Goal: Task Accomplishment & Management: Use online tool/utility

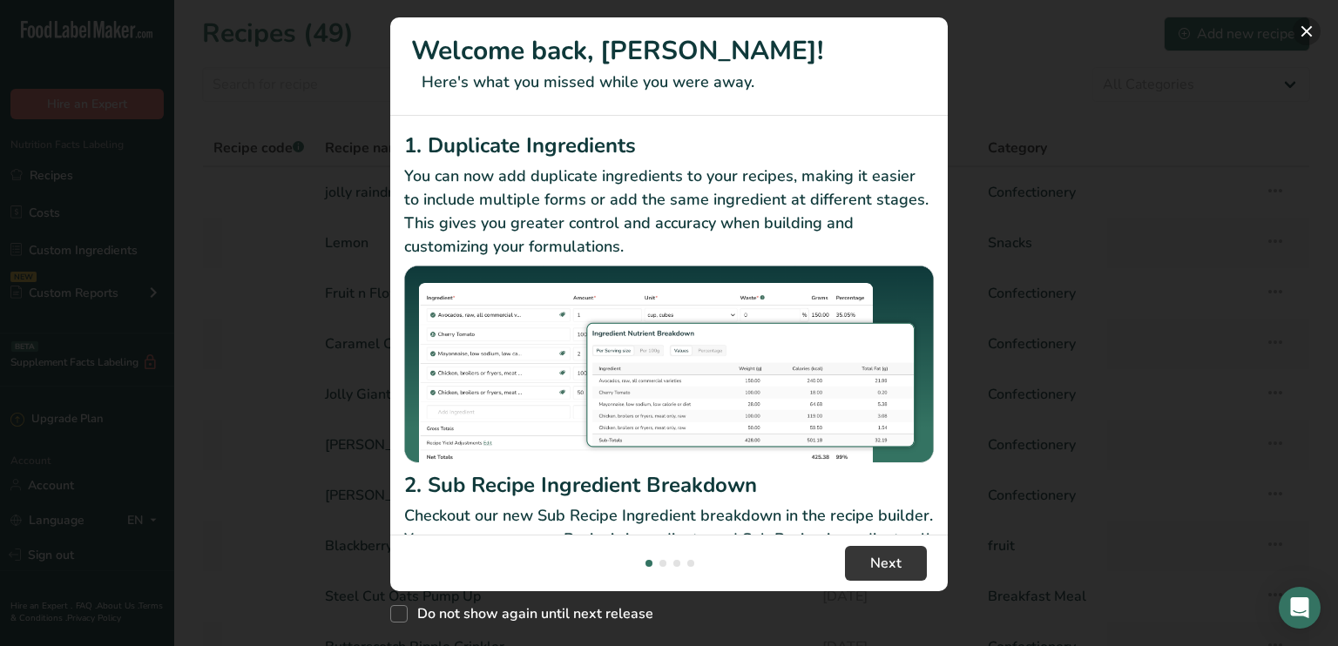
click at [1315, 31] on button "New Features" at bounding box center [1307, 31] width 28 height 28
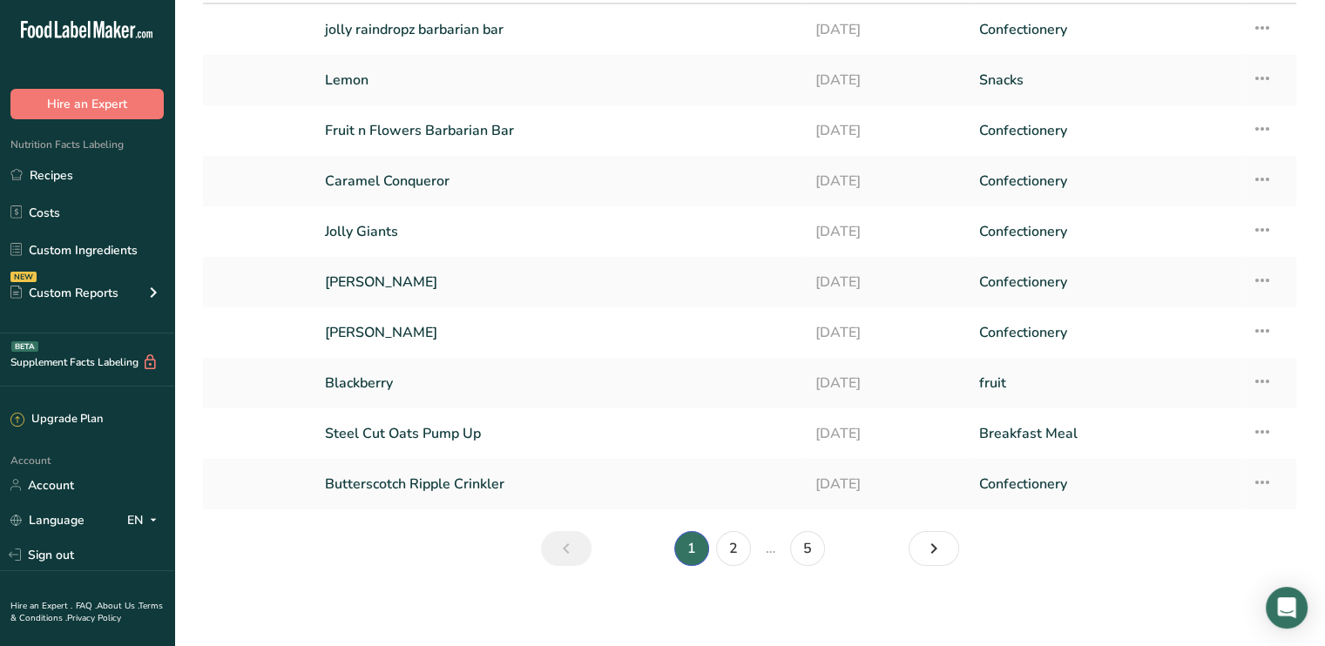
scroll to position [165, 0]
click at [924, 551] on icon "Next page" at bounding box center [933, 546] width 21 height 31
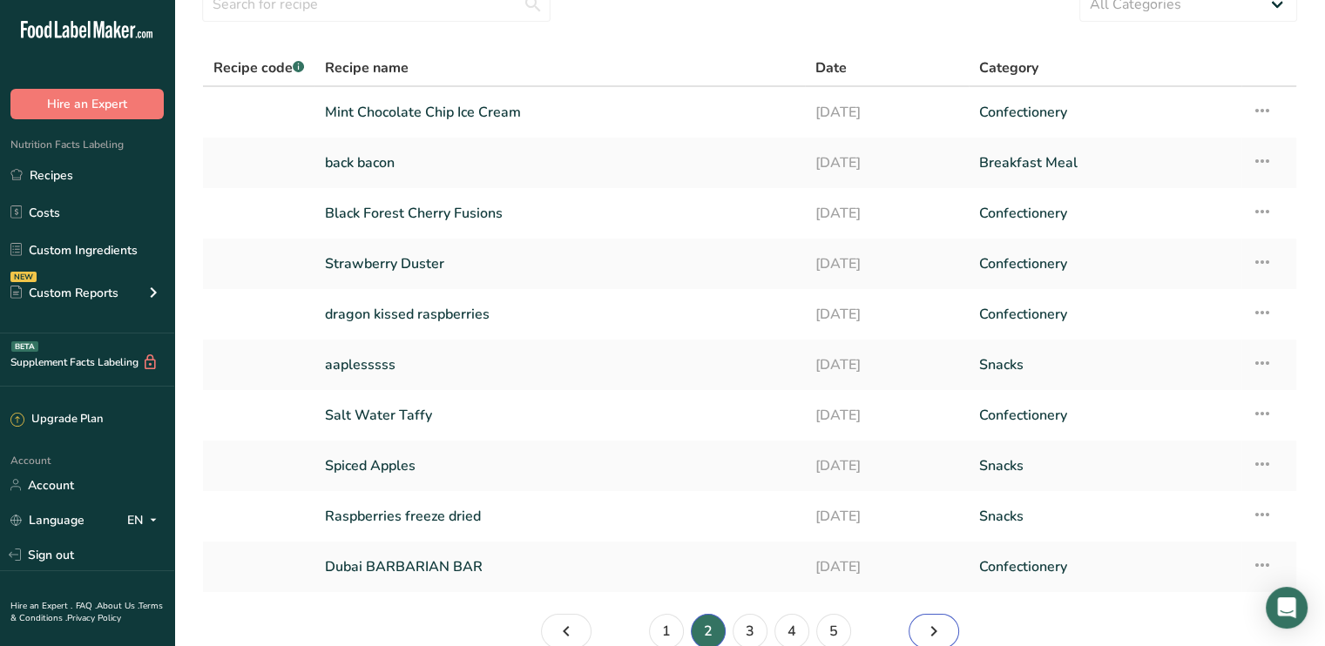
scroll to position [78, 0]
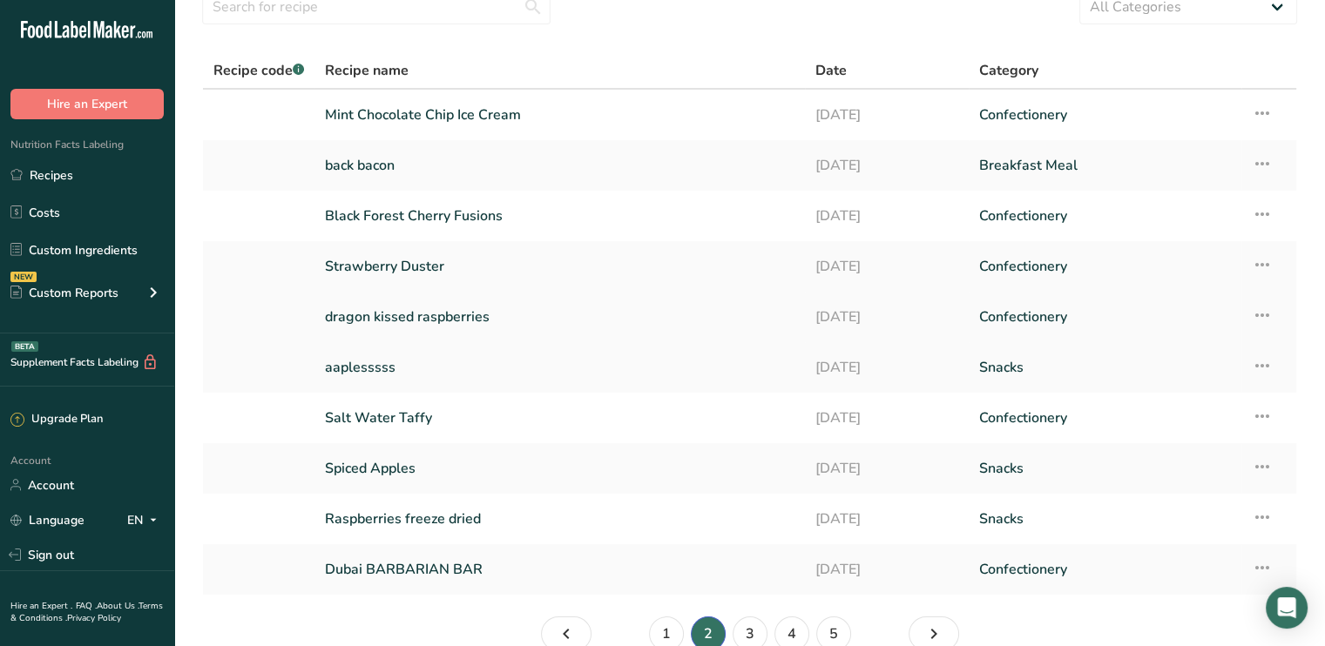
click at [517, 317] on link "dragon kissed raspberries" at bounding box center [560, 317] width 470 height 37
